Goal: Task Accomplishment & Management: Manage account settings

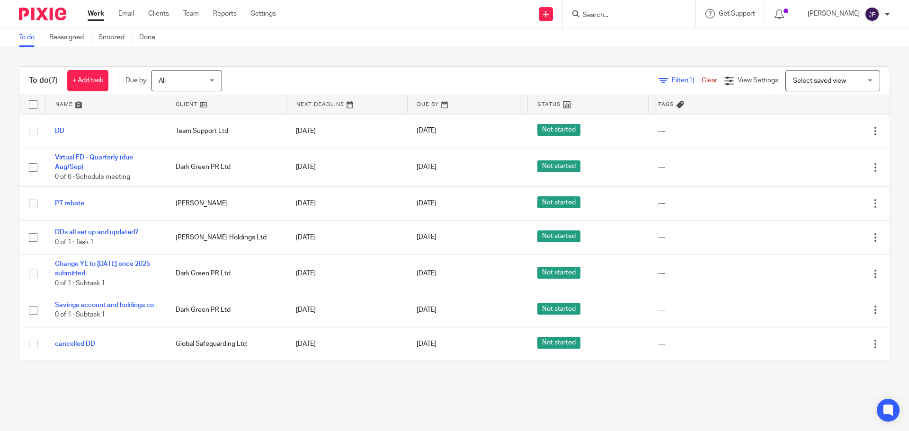
drag, startPoint x: 604, startPoint y: 15, endPoint x: 596, endPoint y: 17, distance: 8.3
click at [605, 15] on input "Search" at bounding box center [624, 15] width 85 height 9
type input "r"
type input "team su"
click at [616, 44] on link at bounding box center [660, 41] width 160 height 22
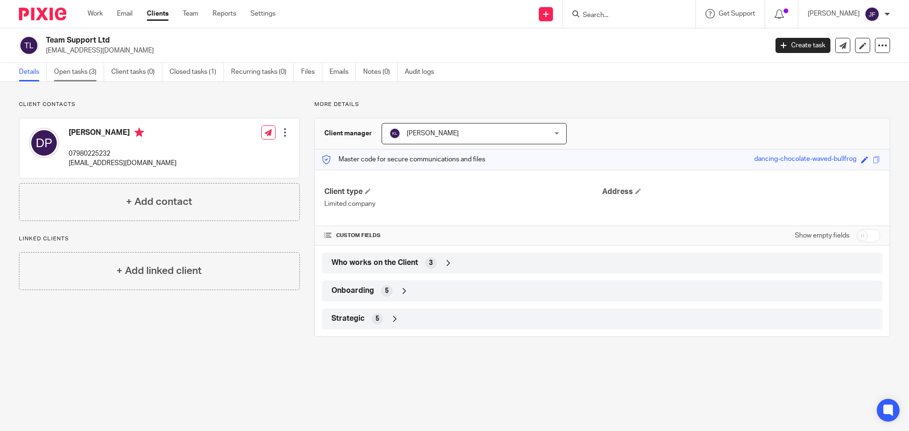
click at [72, 74] on link "Open tasks (3)" at bounding box center [79, 72] width 50 height 18
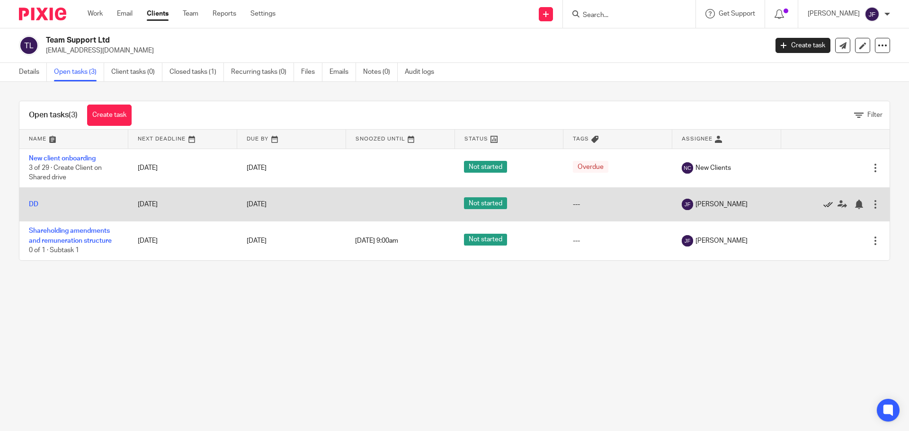
click at [824, 205] on icon at bounding box center [828, 204] width 9 height 9
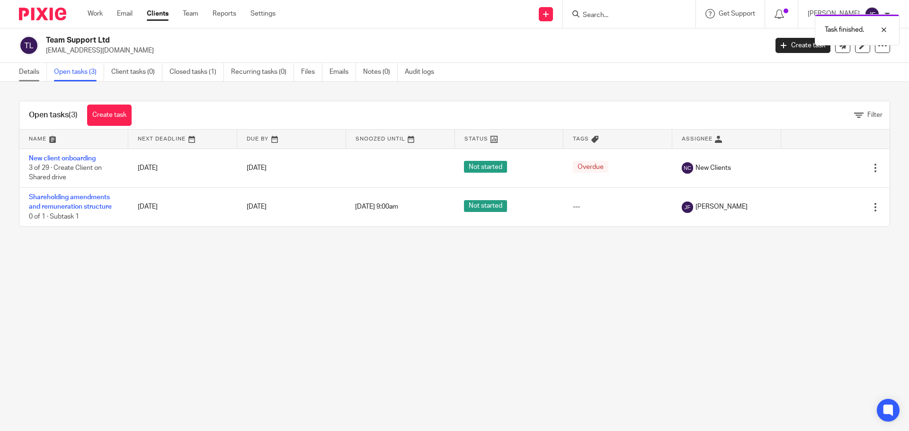
click at [36, 71] on link "Details" at bounding box center [33, 72] width 28 height 18
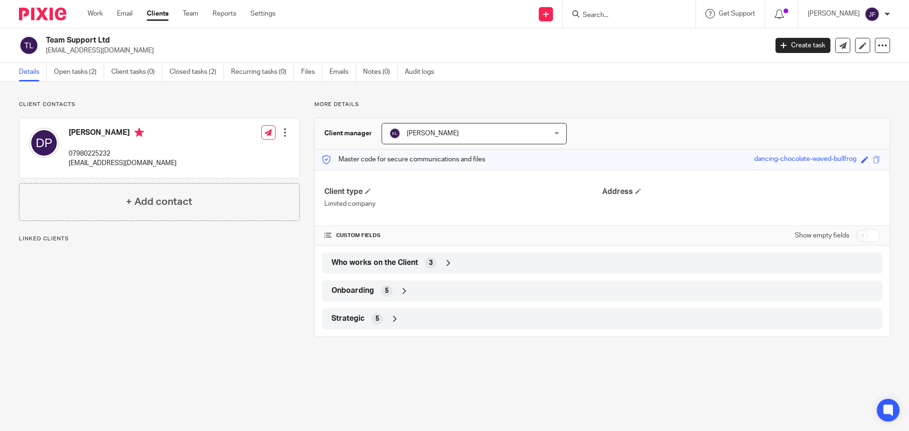
click at [383, 316] on div "Strategic 5" at bounding box center [602, 319] width 547 height 16
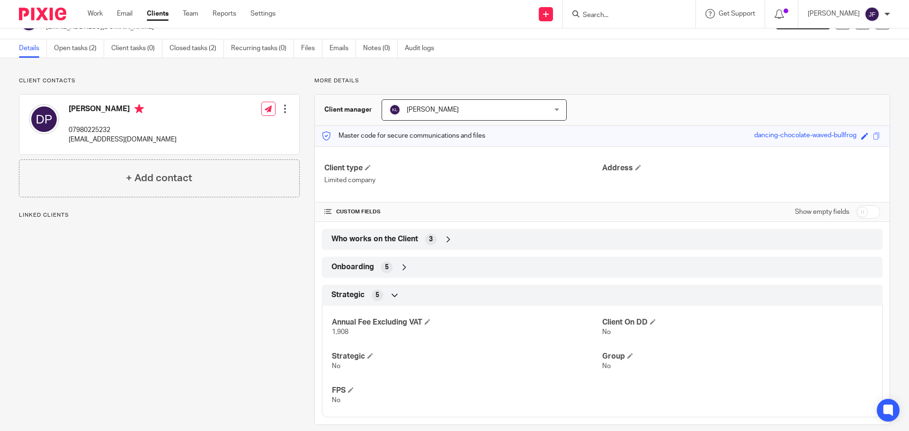
scroll to position [36, 0]
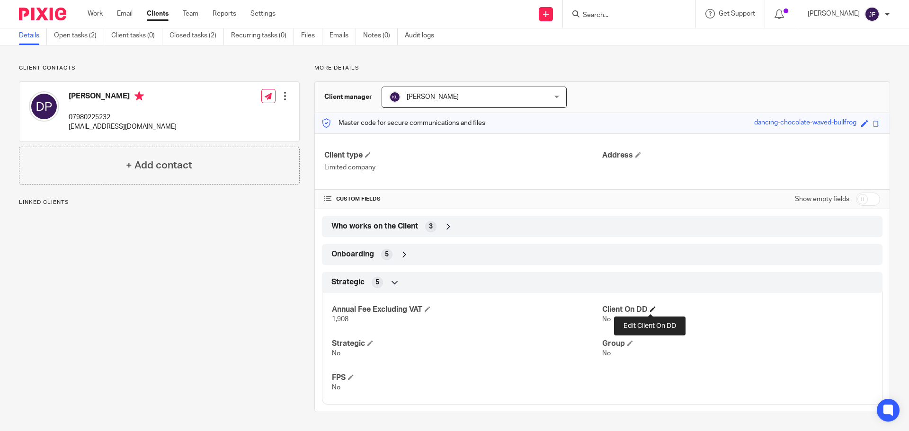
click at [650, 306] on span at bounding box center [653, 309] width 6 height 6
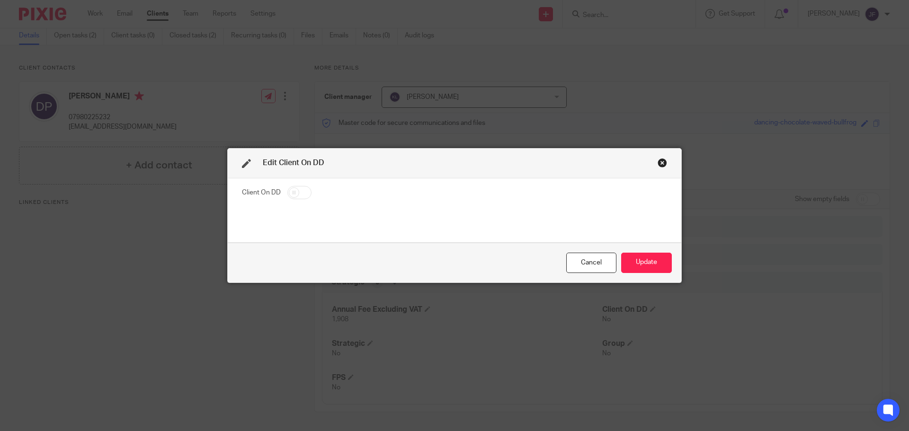
click at [295, 191] on input "checkbox" at bounding box center [300, 192] width 24 height 13
checkbox input "true"
click at [629, 267] on button "Update" at bounding box center [646, 263] width 51 height 20
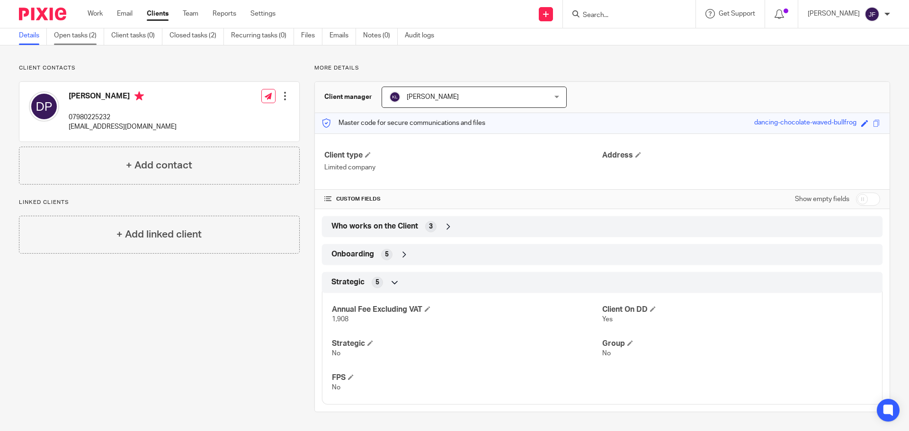
click at [66, 34] on link "Open tasks (2)" at bounding box center [79, 36] width 50 height 18
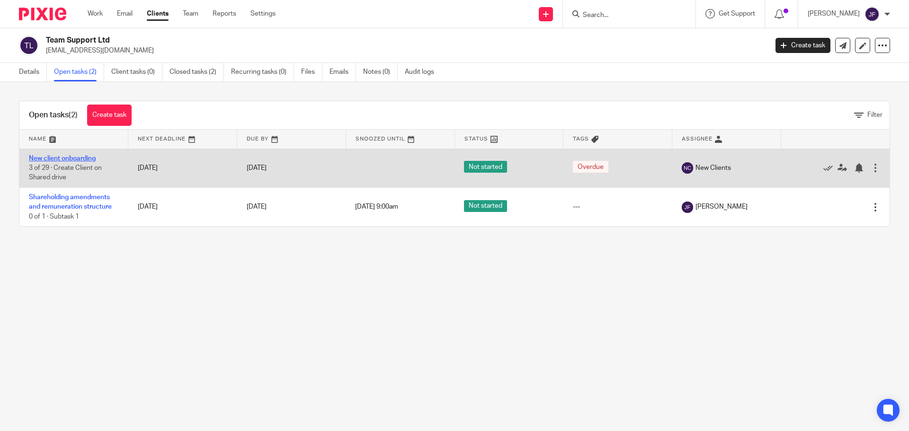
click at [53, 157] on link "New client onboarding" at bounding box center [62, 158] width 67 height 7
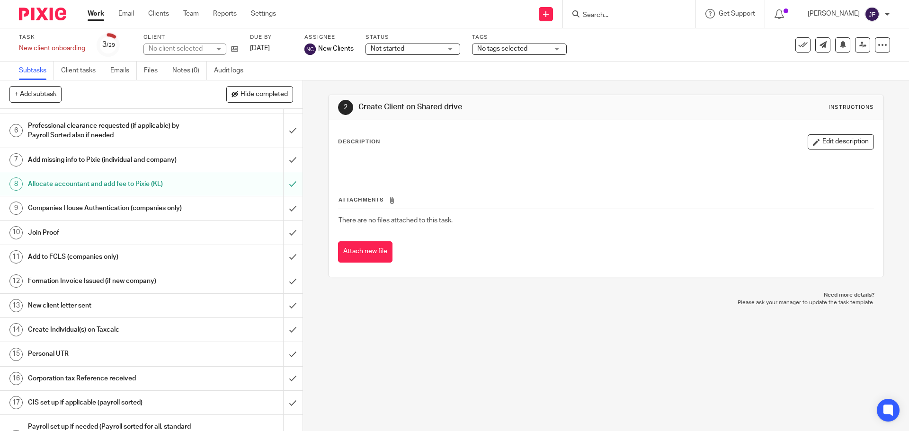
scroll to position [431, 0]
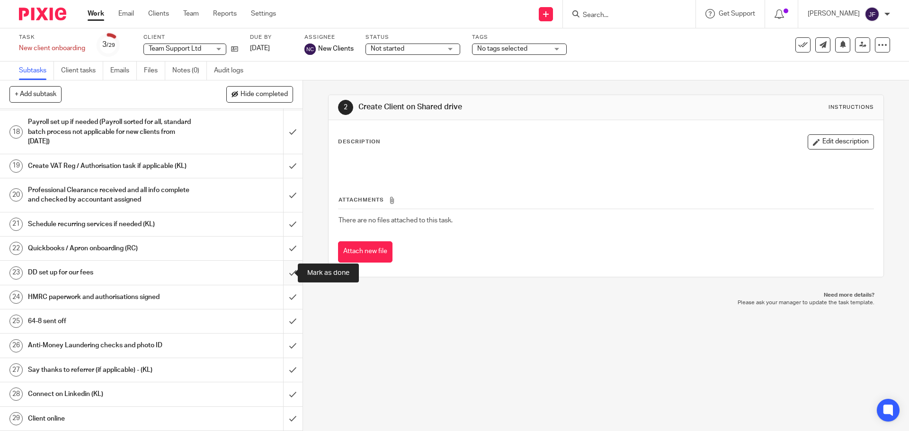
click at [279, 269] on input "submit" at bounding box center [151, 273] width 303 height 24
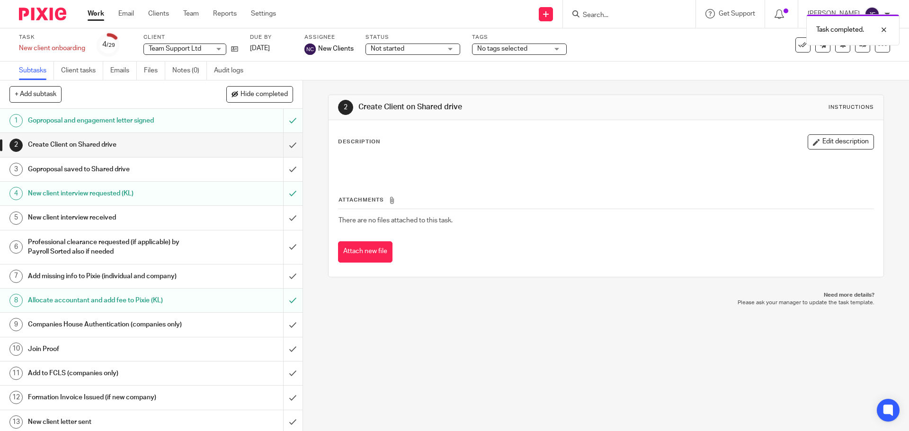
click at [30, 18] on img at bounding box center [42, 14] width 47 height 13
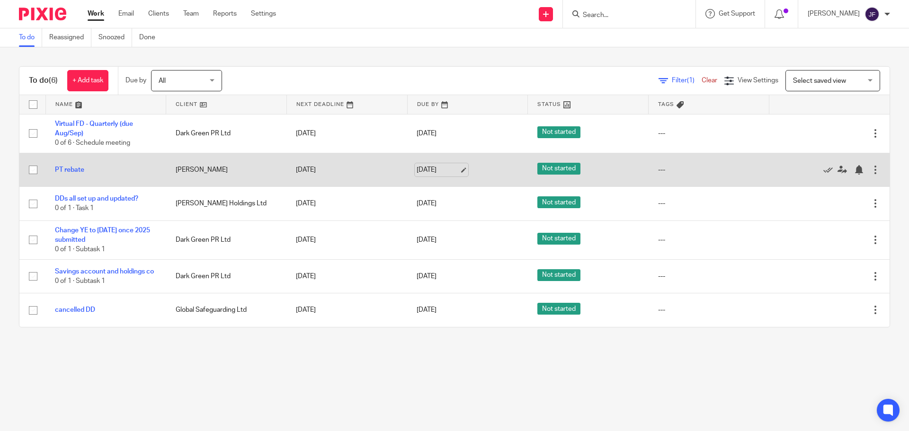
click at [437, 170] on link "27 Aug 2025" at bounding box center [438, 170] width 43 height 10
click at [854, 172] on div at bounding box center [858, 169] width 9 height 9
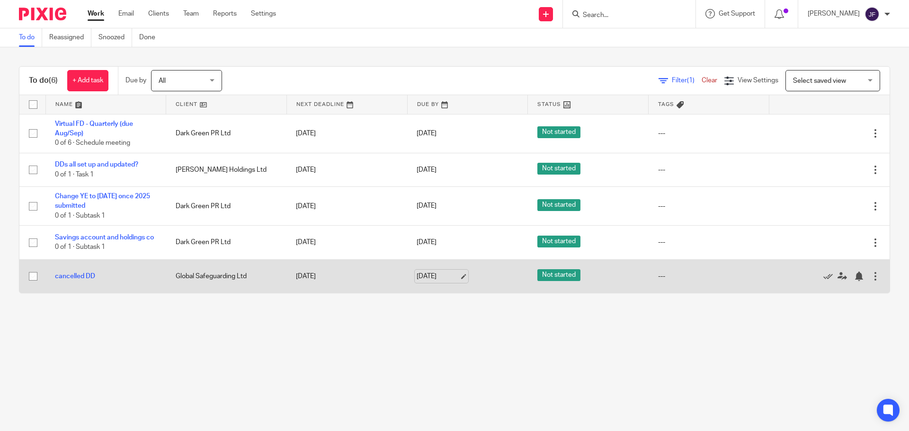
click at [427, 282] on link "27 Aug 2025" at bounding box center [438, 277] width 43 height 10
click at [854, 281] on div at bounding box center [858, 276] width 9 height 9
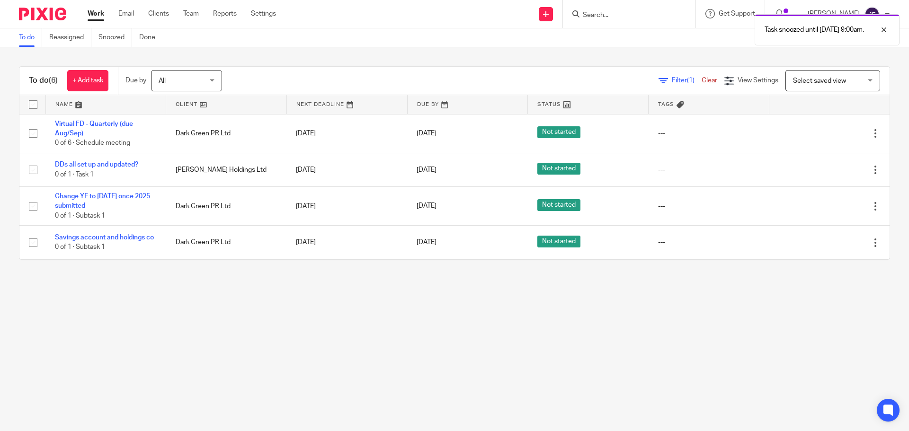
click at [281, 273] on div "To do (6) + Add task Due by All All Today Tomorrow This week Next week This mon…" at bounding box center [454, 163] width 909 height 232
click at [625, 11] on input "Search" at bounding box center [624, 15] width 85 height 9
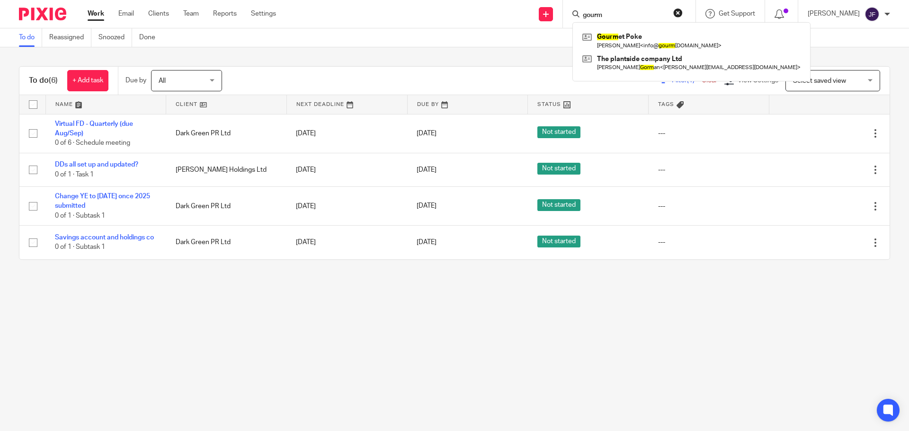
click at [624, 15] on input "gourm" at bounding box center [624, 15] width 85 height 9
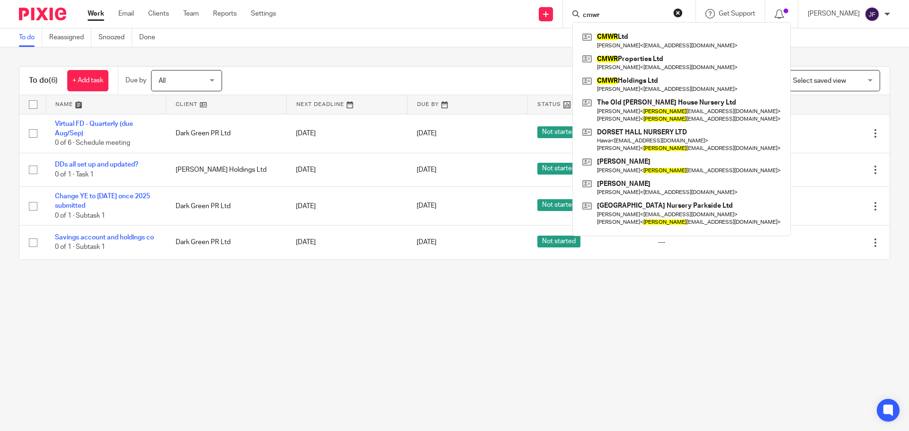
type input "cmwr"
click at [354, 374] on main "To do Reassigned Snoozed Done To do (6) + Add task Due by All All Today Tomorro…" at bounding box center [454, 215] width 909 height 431
